Goal: Check status: Check status

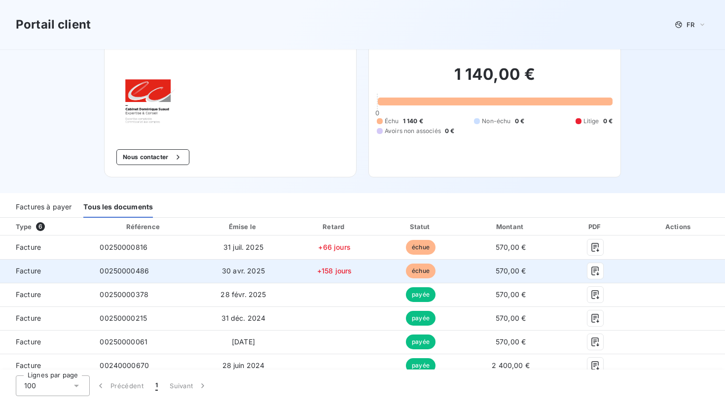
scroll to position [38, 0]
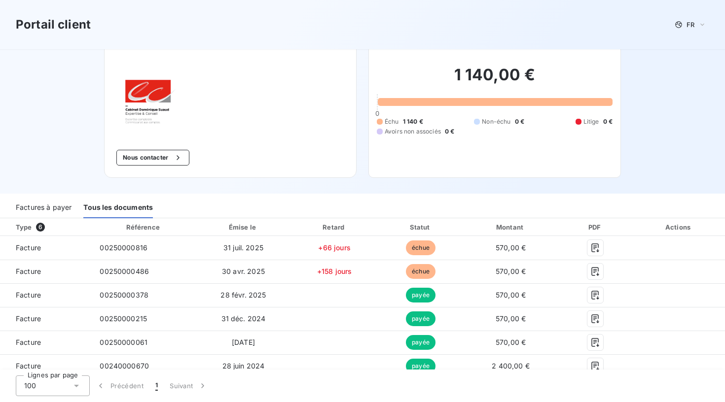
click at [45, 198] on div "Factures à payer" at bounding box center [44, 208] width 56 height 21
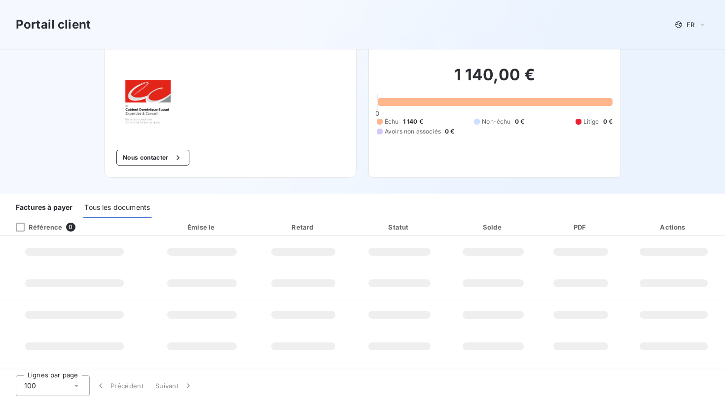
scroll to position [0, 0]
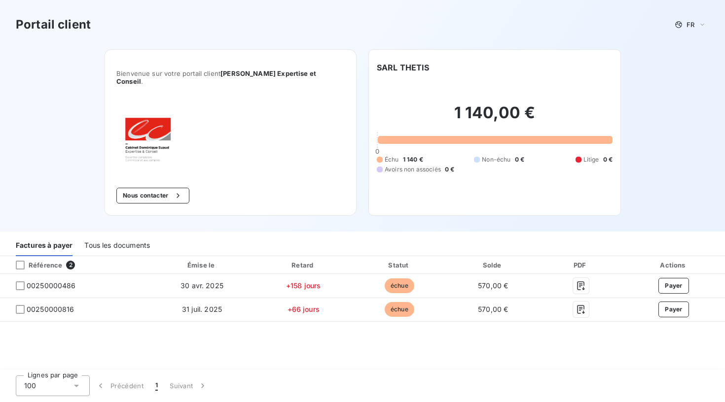
click at [95, 236] on div "Tous les documents" at bounding box center [117, 246] width 66 height 21
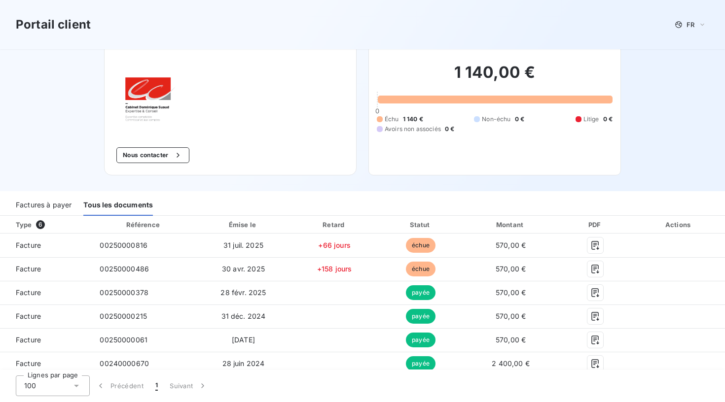
scroll to position [38, 0]
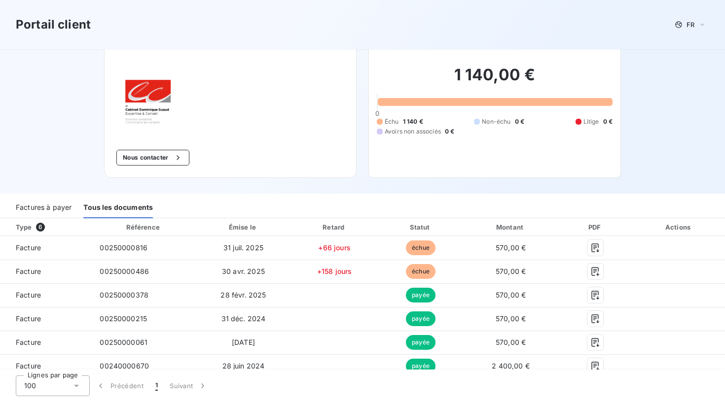
click at [63, 200] on div "Factures à payer" at bounding box center [44, 208] width 56 height 21
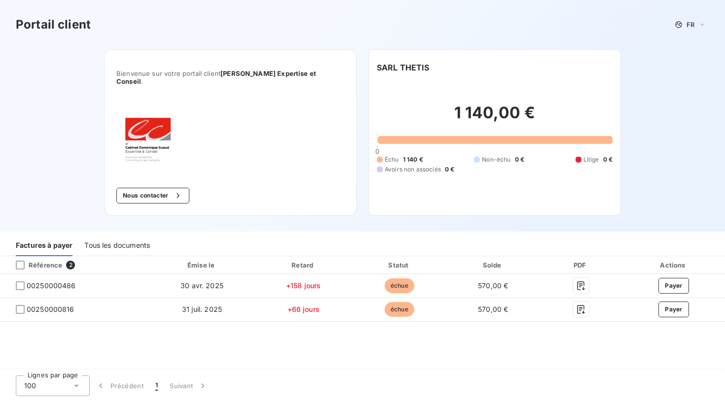
click at [107, 217] on div "Bienvenue sur votre portail client [PERSON_NAME] Expertise et Conseil . Nous co…" at bounding box center [362, 140] width 548 height 182
click at [115, 241] on div "Tous les documents" at bounding box center [117, 246] width 66 height 21
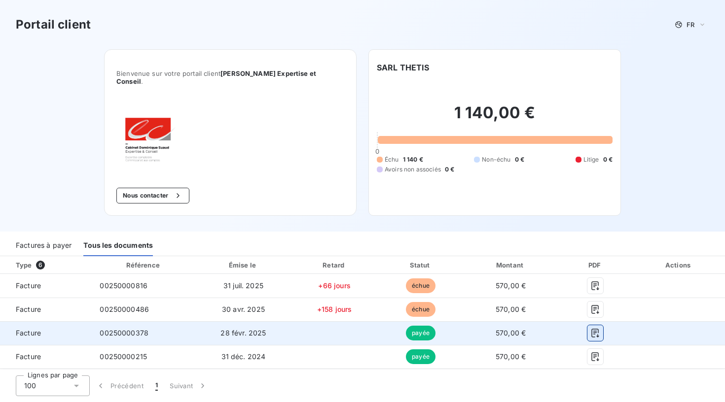
click at [600, 328] on icon "button" at bounding box center [595, 333] width 10 height 10
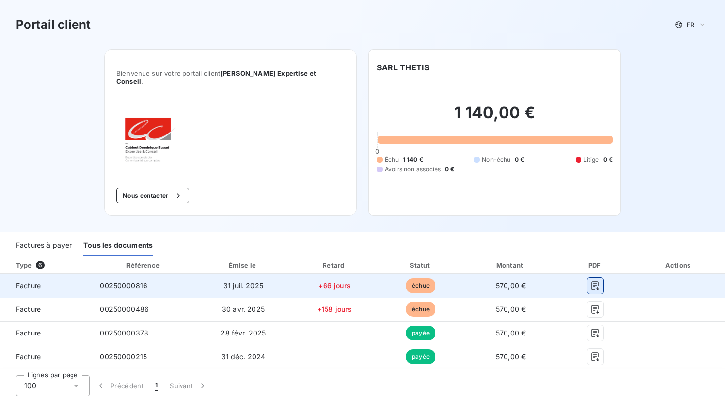
click at [600, 281] on icon "button" at bounding box center [595, 286] width 10 height 10
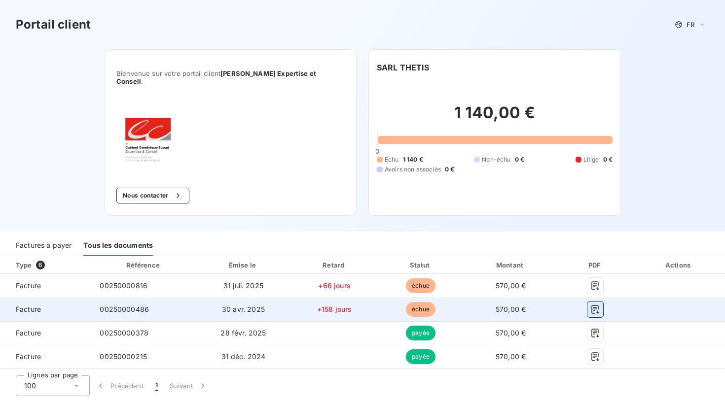
click at [600, 305] on icon "button" at bounding box center [595, 310] width 10 height 10
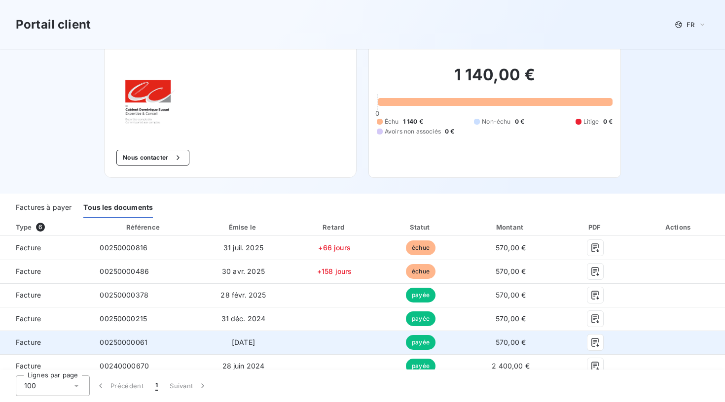
click at [447, 331] on td "payée" at bounding box center [420, 343] width 85 height 24
click at [603, 335] on button "button" at bounding box center [595, 343] width 16 height 16
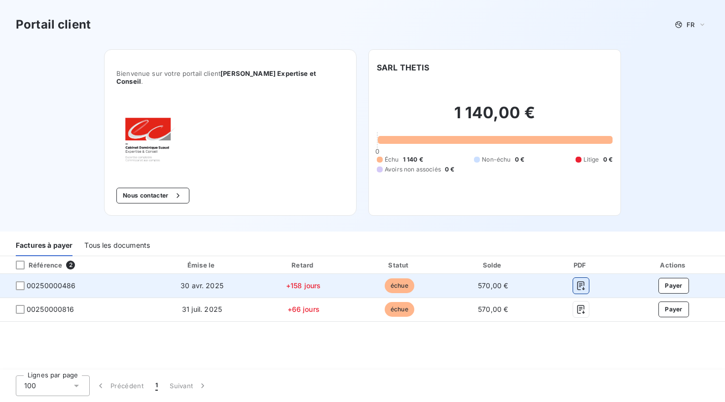
click at [584, 281] on icon "button" at bounding box center [581, 286] width 10 height 10
click at [585, 280] on button "button" at bounding box center [581, 286] width 16 height 16
click at [574, 278] on button "button" at bounding box center [581, 286] width 16 height 16
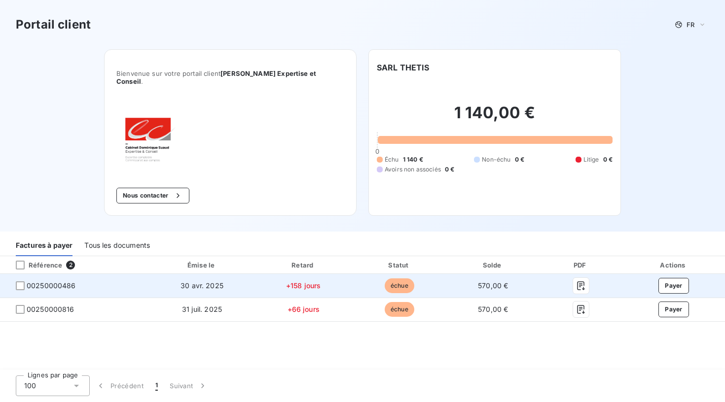
click at [387, 279] on span "échue" at bounding box center [400, 286] width 30 height 15
click at [46, 281] on span "00250000486" at bounding box center [51, 286] width 49 height 10
click at [582, 281] on icon "button" at bounding box center [581, 286] width 10 height 10
